Goal: Task Accomplishment & Management: Manage account settings

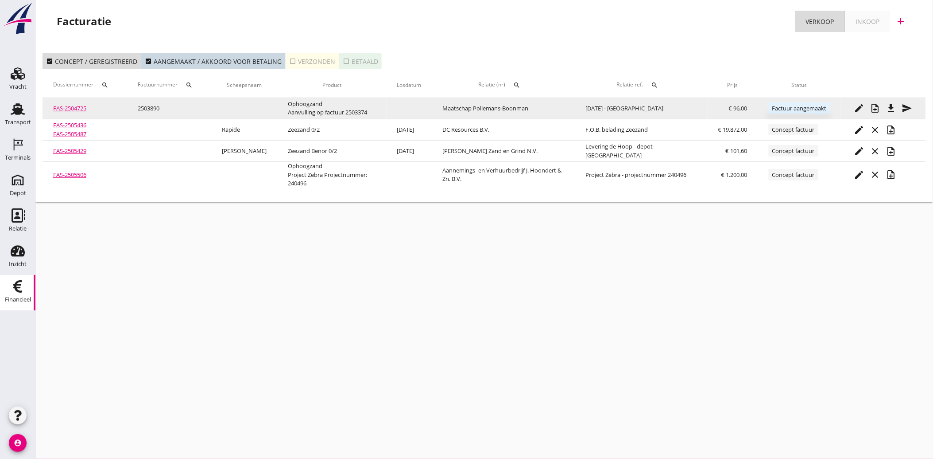
click at [795, 109] on span "Factuur aangemaakt" at bounding box center [800, 108] width 62 height 12
click at [785, 103] on span "Factuur aangemaakt" at bounding box center [800, 108] width 62 height 12
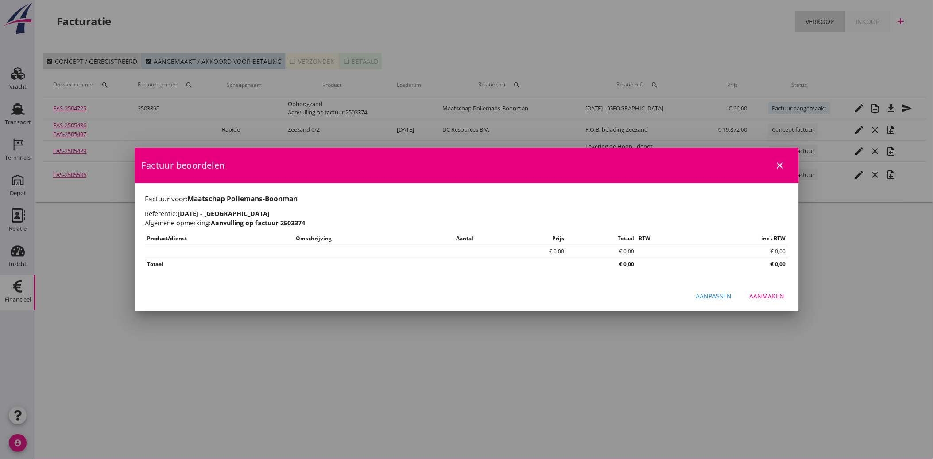
click at [786, 127] on div at bounding box center [466, 229] width 933 height 459
click at [776, 161] on icon "close" at bounding box center [780, 165] width 11 height 11
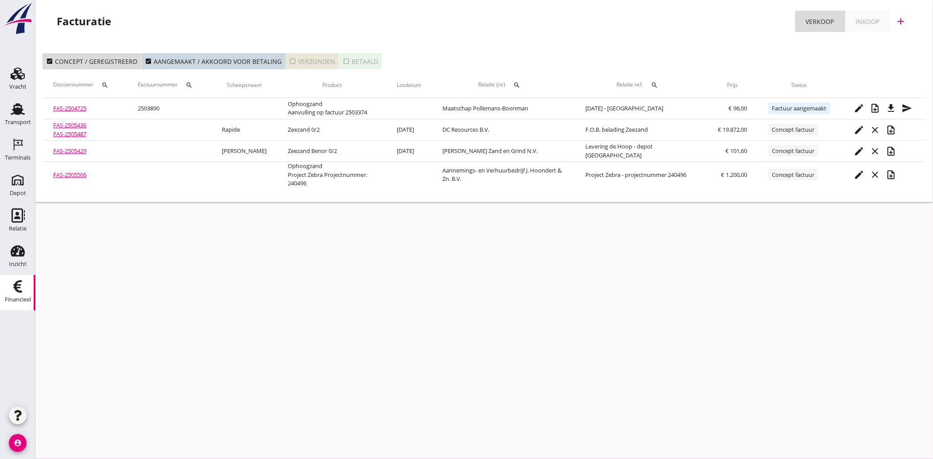
click at [289, 60] on icon "check_box_outline_blank" at bounding box center [292, 61] width 7 height 7
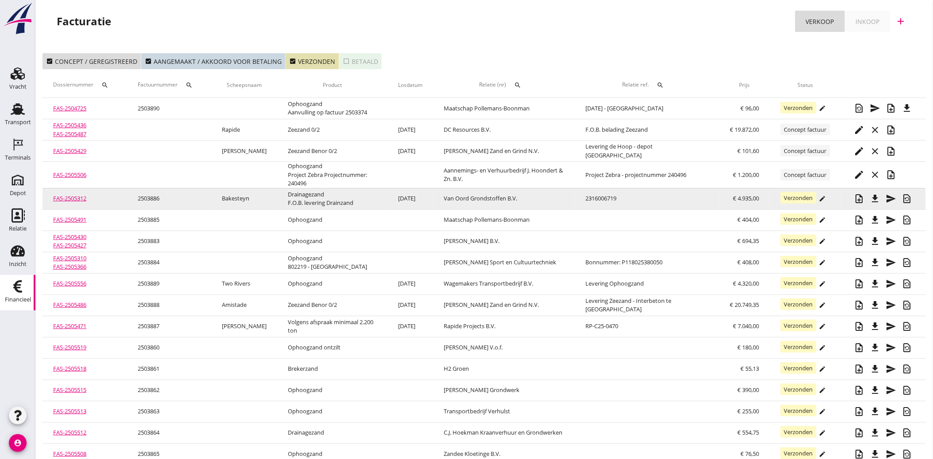
click at [823, 195] on icon "edit" at bounding box center [823, 198] width 7 height 7
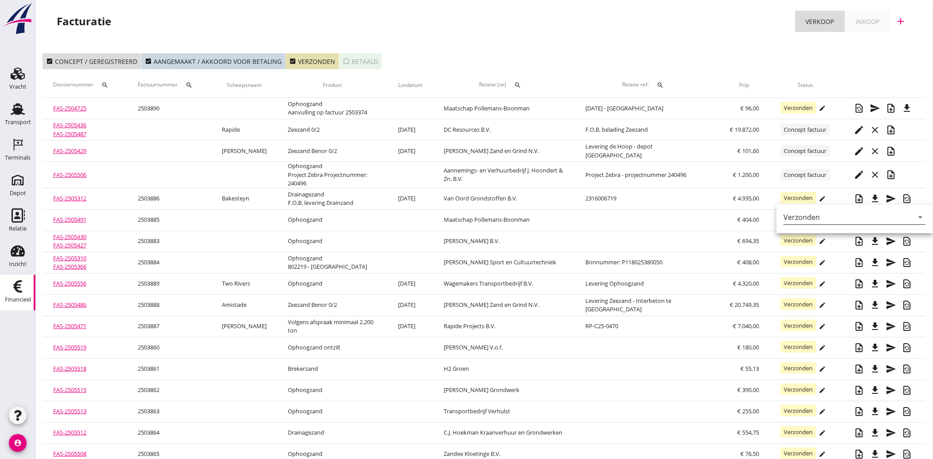
click at [918, 218] on icon "arrow_drop_down" at bounding box center [921, 217] width 11 height 11
click at [814, 224] on div "Verzonden" at bounding box center [852, 224] width 123 height 11
click at [618, 39] on div "Facturatie Verkoop Inkoop add" at bounding box center [484, 23] width 898 height 46
click at [521, 82] on icon "search" at bounding box center [517, 85] width 7 height 7
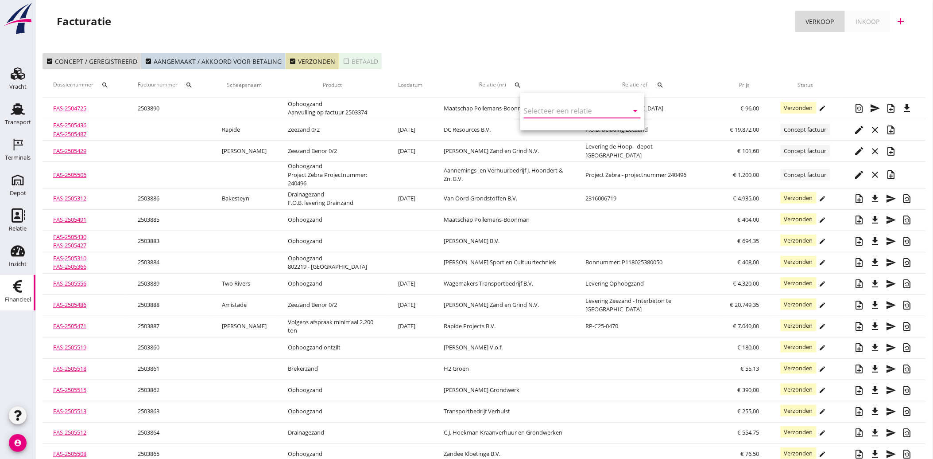
click at [533, 105] on input "text" at bounding box center [570, 111] width 92 height 14
type input "r"
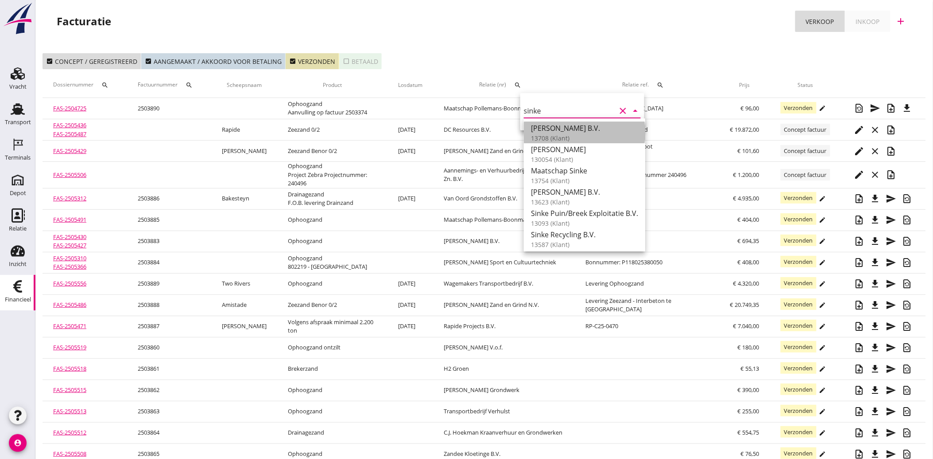
click at [556, 132] on div "[PERSON_NAME] B.V." at bounding box center [584, 128] width 107 height 11
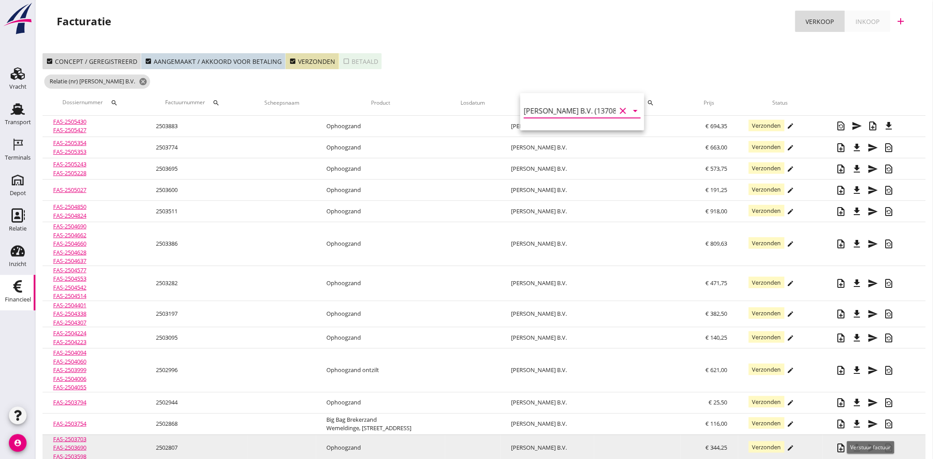
type input "[PERSON_NAME] B.V. (13708)"
click at [873, 445] on span "Verstuur factuur" at bounding box center [871, 447] width 40 height 8
click at [871, 445] on span "Verstuur factuur" at bounding box center [871, 447] width 40 height 8
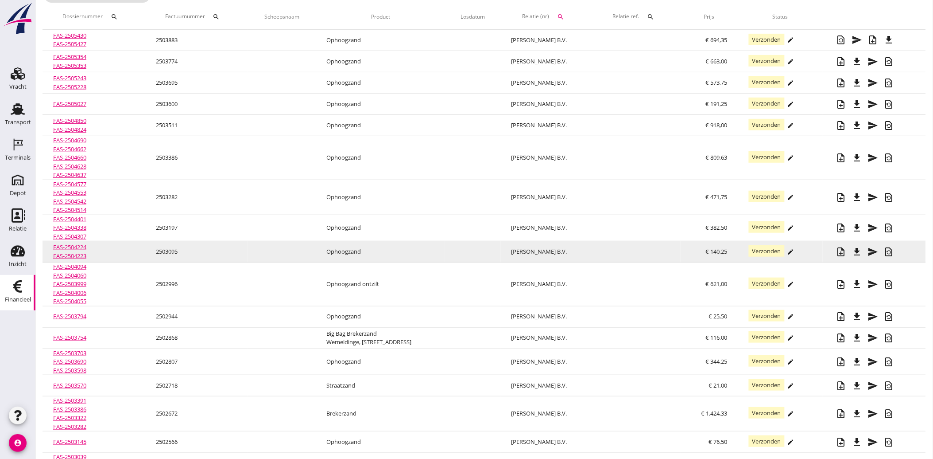
scroll to position [98, 0]
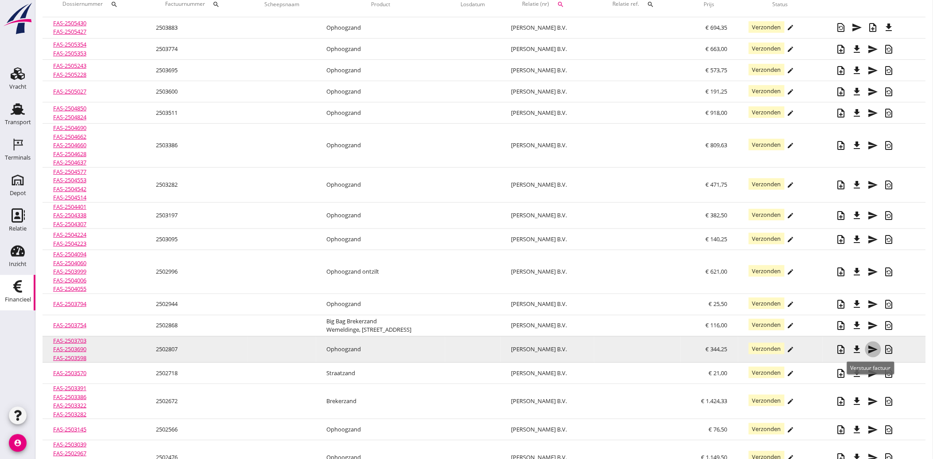
click at [871, 347] on icon "send" at bounding box center [873, 349] width 11 height 11
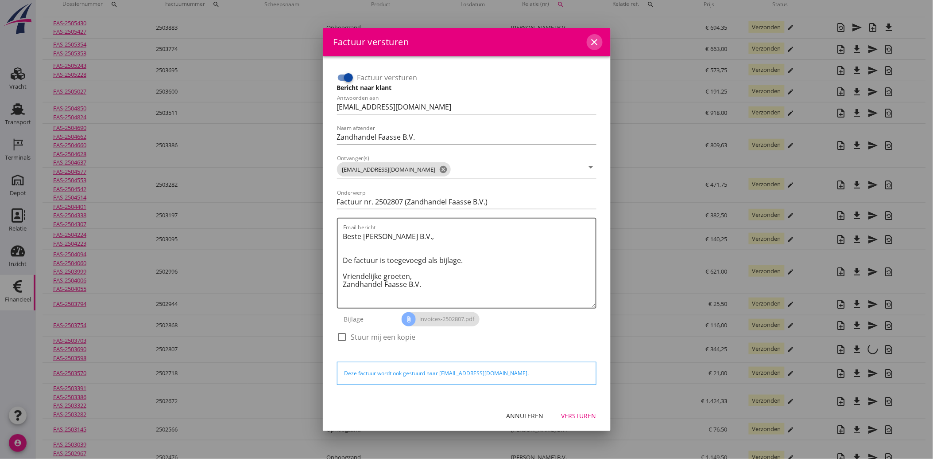
click at [598, 47] on icon "close" at bounding box center [595, 42] width 11 height 11
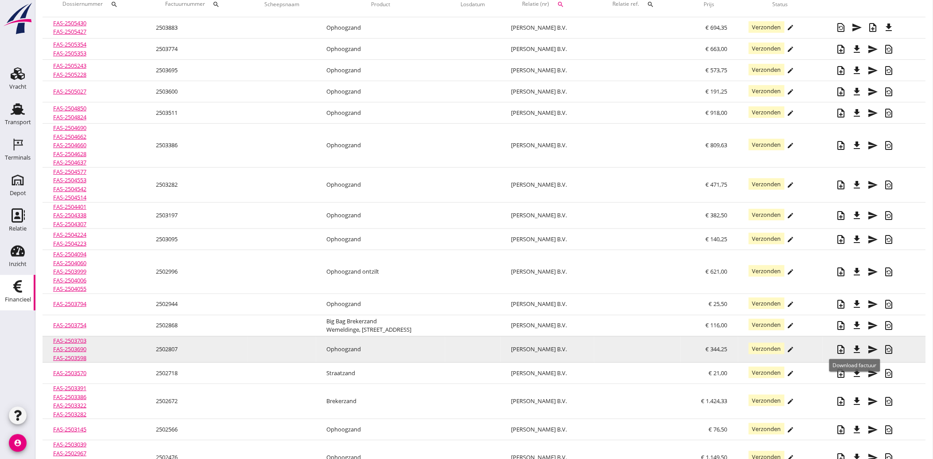
click at [854, 347] on icon "file_download" at bounding box center [857, 349] width 11 height 11
